Goal: Task Accomplishment & Management: Manage account settings

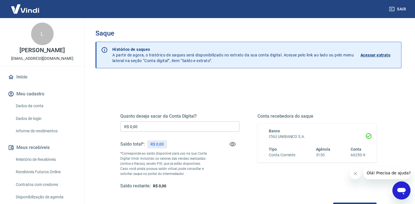
click at [182, 121] on input "R$ 0,00" at bounding box center [179, 126] width 119 height 10
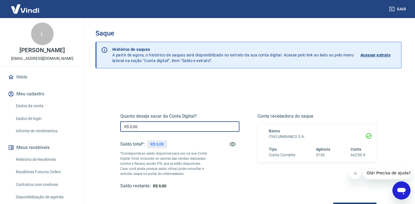
click at [183, 146] on div "Saldo total*: R$ 0,00" at bounding box center [179, 145] width 119 height 14
